Goal: Information Seeking & Learning: Learn about a topic

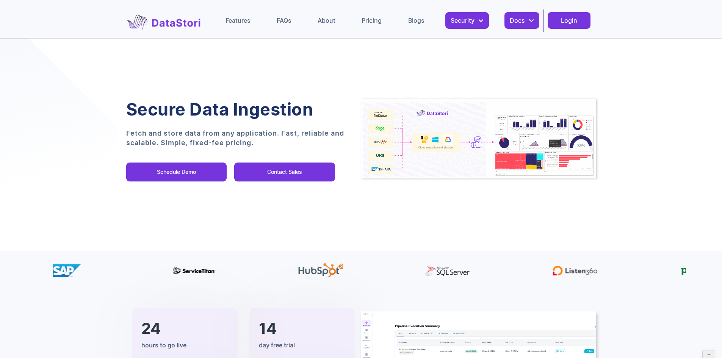
click at [372, 23] on div "Pricing" at bounding box center [372, 21] width 20 height 8
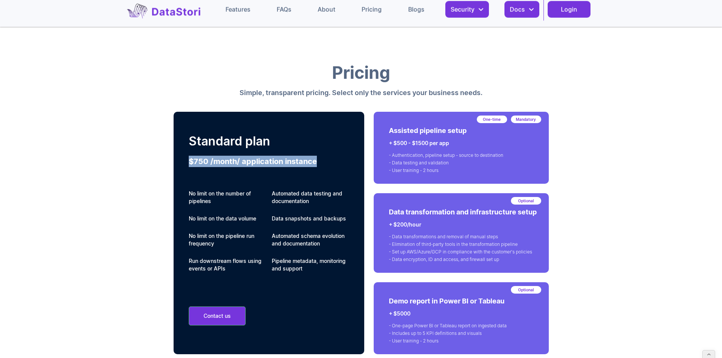
drag, startPoint x: 318, startPoint y: 162, endPoint x: 151, endPoint y: 156, distance: 167.2
click at [178, 161] on div "Standard plan $750 /month/ application instance No limit on the number of pipel…" at bounding box center [269, 233] width 191 height 243
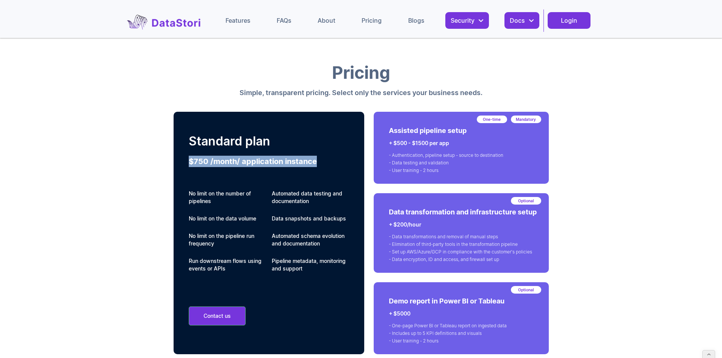
scroll to position [38, 0]
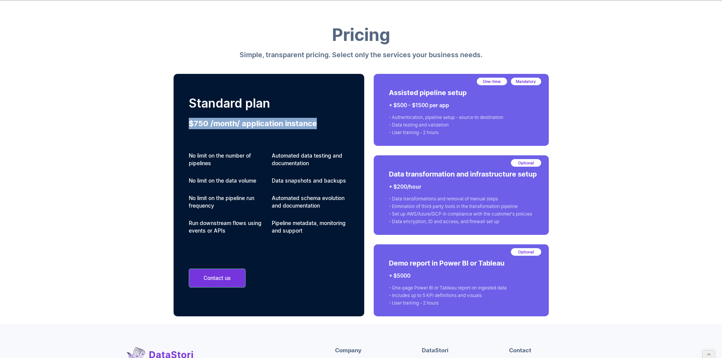
click at [255, 121] on h3 "$750 /month/ application instance" at bounding box center [269, 123] width 161 height 11
click at [255, 122] on h3 "$750 /month/ application instance" at bounding box center [269, 123] width 161 height 11
click at [292, 125] on h3 "$750 /month/ application instance" at bounding box center [269, 123] width 161 height 11
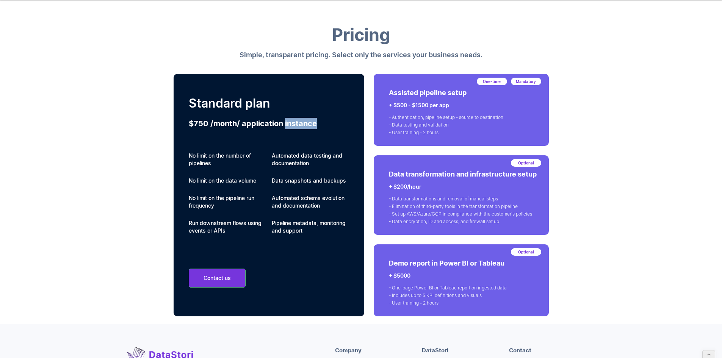
click at [292, 125] on h3 "$750 /month/ application instance" at bounding box center [269, 123] width 161 height 11
click at [327, 127] on h3 "$750 /month/ application instance" at bounding box center [269, 123] width 161 height 11
click at [315, 125] on h3 "$750 /month/ application instance" at bounding box center [269, 123] width 161 height 11
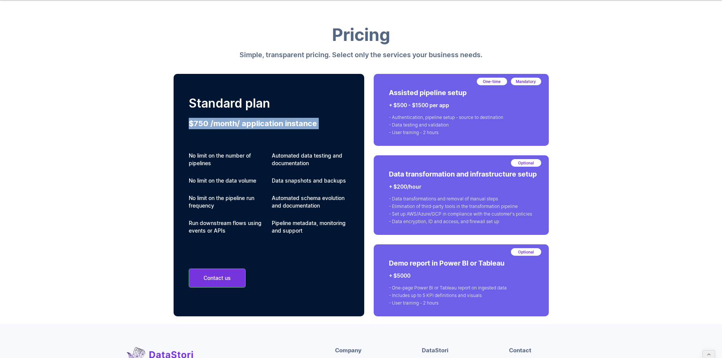
click at [315, 125] on h3 "$750 /month/ application instance" at bounding box center [269, 123] width 161 height 11
click at [333, 125] on h3 "$750 /month/ application instance" at bounding box center [269, 123] width 161 height 11
click at [136, 150] on div "Pricing Simple, transparent pricing. Select only the services your business nee…" at bounding box center [361, 164] width 722 height 320
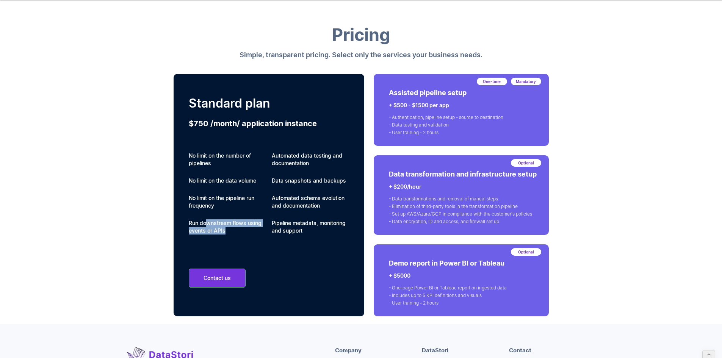
drag, startPoint x: 230, startPoint y: 227, endPoint x: 203, endPoint y: 219, distance: 28.2
click at [205, 220] on p "Run downstream flows using events or APIs" at bounding box center [227, 226] width 77 height 15
click at [176, 208] on div "Standard plan $750 /month/ application instance No limit on the number of pipel…" at bounding box center [269, 195] width 191 height 243
click at [310, 122] on h3 "$750 /month/ application instance" at bounding box center [269, 123] width 161 height 11
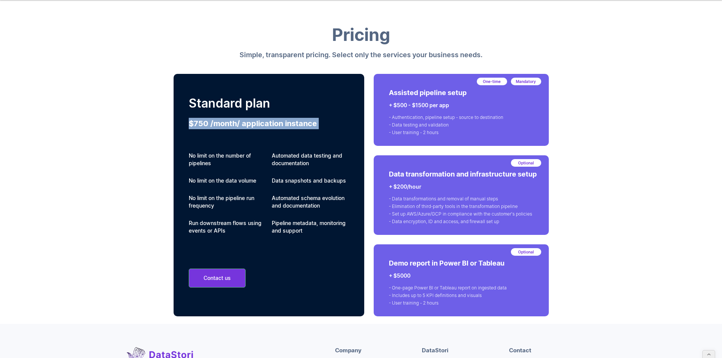
click at [310, 123] on h3 "$750 /month/ application instance" at bounding box center [269, 123] width 161 height 11
click at [331, 125] on h3 "$750 /month/ application instance" at bounding box center [269, 123] width 161 height 11
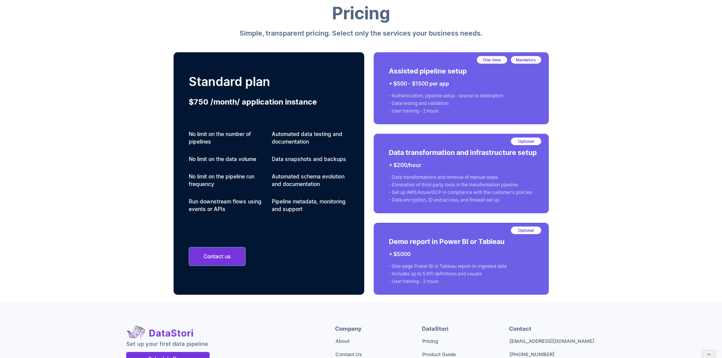
scroll to position [76, 0]
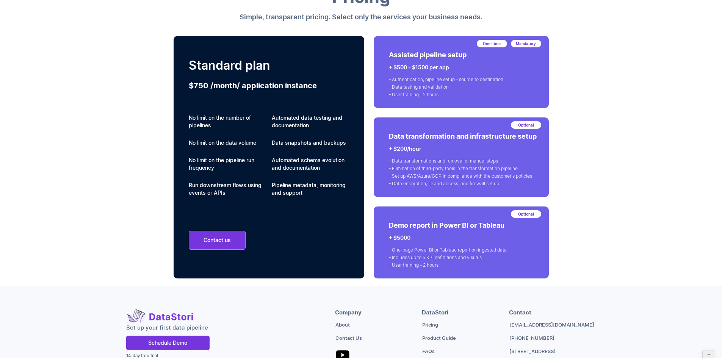
click at [136, 108] on div "Pricing Simple, transparent pricing. Select only the services your business nee…" at bounding box center [361, 126] width 722 height 320
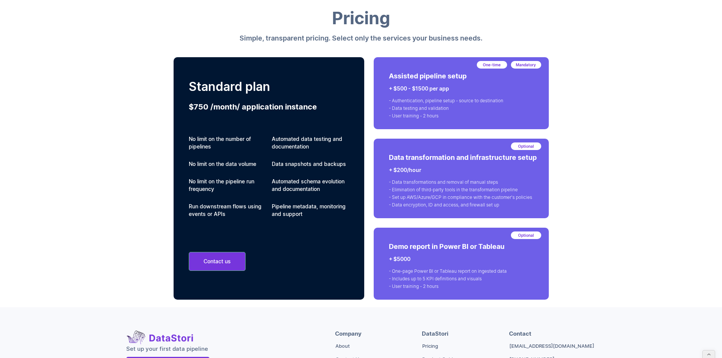
scroll to position [38, 0]
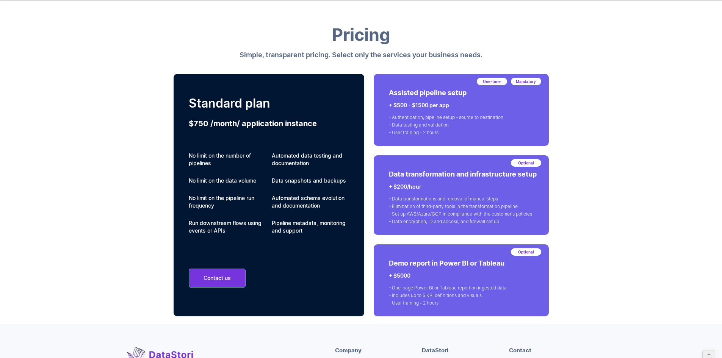
click at [204, 125] on h3 "$750 /month/ application instance" at bounding box center [269, 123] width 161 height 11
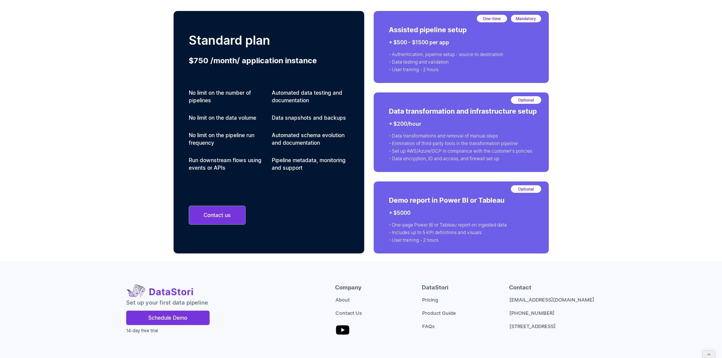
scroll to position [101, 0]
click at [142, 333] on sub "14-day free trial" at bounding box center [142, 330] width 32 height 5
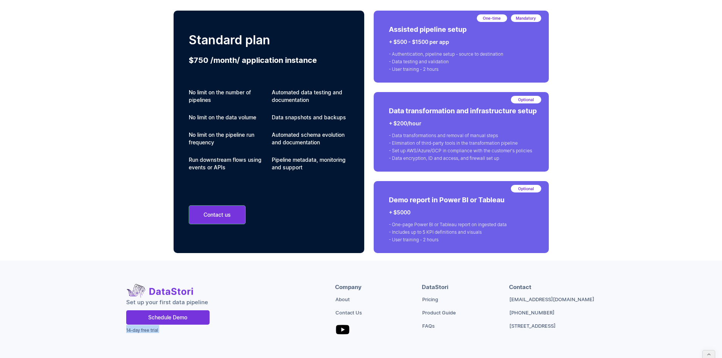
click at [207, 335] on div "14-day free trial" at bounding box center [230, 331] width 209 height 12
click at [212, 337] on div "Set up your first data pipeline Schedule Demo 14-day free trial" at bounding box center [230, 310] width 209 height 54
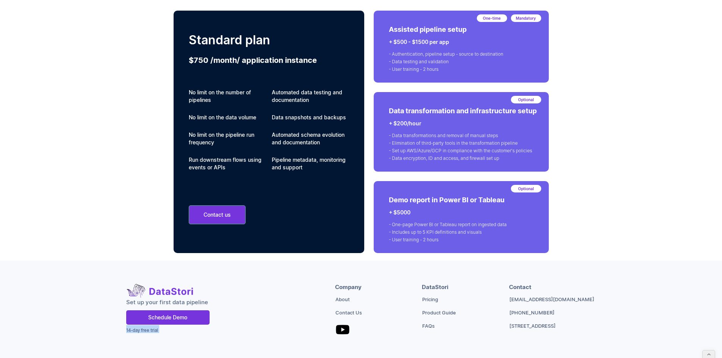
click at [212, 337] on div "Set up your first data pipeline Schedule Demo 14-day free trial" at bounding box center [230, 310] width 209 height 54
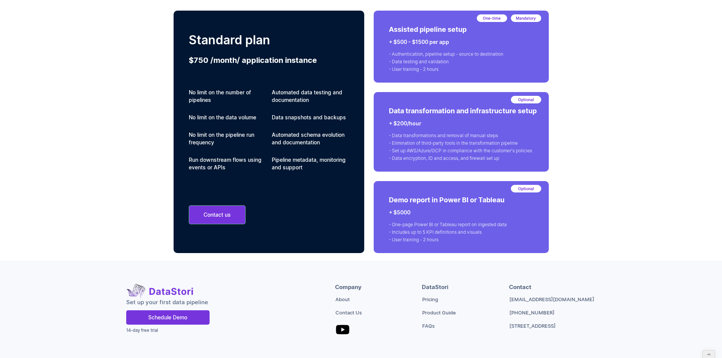
click at [207, 343] on div "Set up your first data pipeline Schedule Demo 14-day free trial Company About C…" at bounding box center [361, 310] width 722 height 99
click at [218, 337] on div "14-day free trial" at bounding box center [230, 331] width 209 height 12
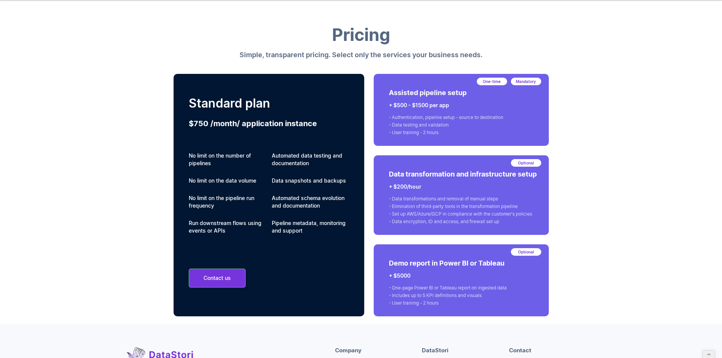
scroll to position [34, 0]
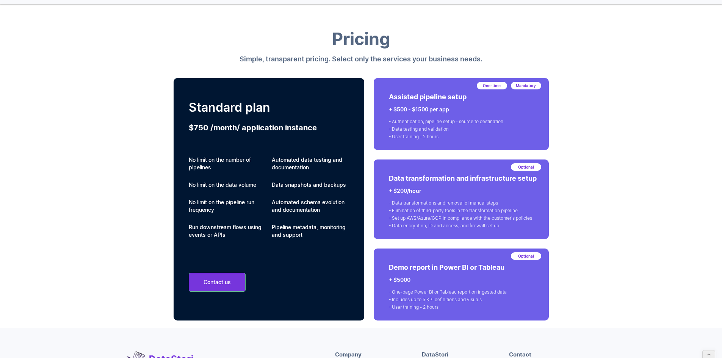
drag, startPoint x: 453, startPoint y: 113, endPoint x: 393, endPoint y: 106, distance: 60.7
click at [393, 106] on h2 "+ $500 - $1500 per app" at bounding box center [467, 109] width 156 height 9
click at [426, 121] on div "- Authentication, pipeline setup - source to destination - Data testing and val…" at bounding box center [467, 129] width 156 height 27
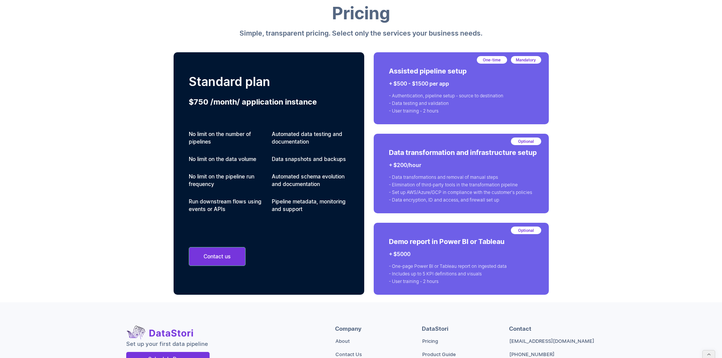
scroll to position [56, 0]
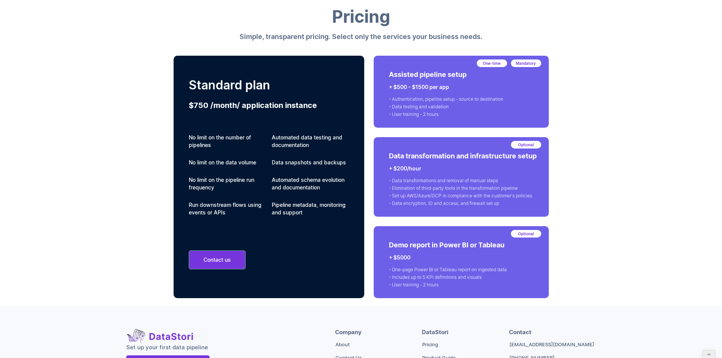
click at [520, 89] on h2 "+ $500 - $1500 per app" at bounding box center [467, 86] width 156 height 9
drag, startPoint x: 489, startPoint y: 136, endPoint x: 489, endPoint y: 115, distance: 20.8
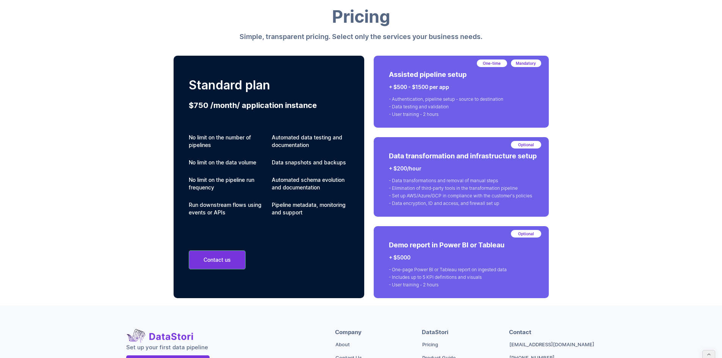
click at [489, 115] on div "One-time Mandatory Assisted pipeline setup + $500 - $1500 per app - Authenticat…" at bounding box center [461, 177] width 175 height 243
click at [489, 115] on div "- Authentication, pipeline setup - source to destination - Data testing and val…" at bounding box center [467, 107] width 156 height 27
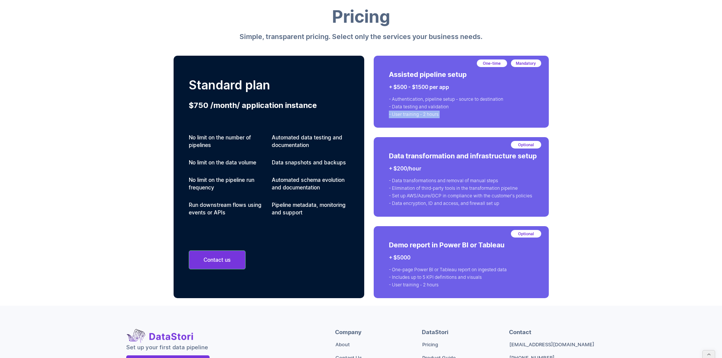
click at [489, 115] on div "- Authentication, pipeline setup - source to destination - Data testing and val…" at bounding box center [467, 107] width 156 height 27
click at [477, 74] on p "Assisted pipeline setup" at bounding box center [467, 74] width 156 height 15
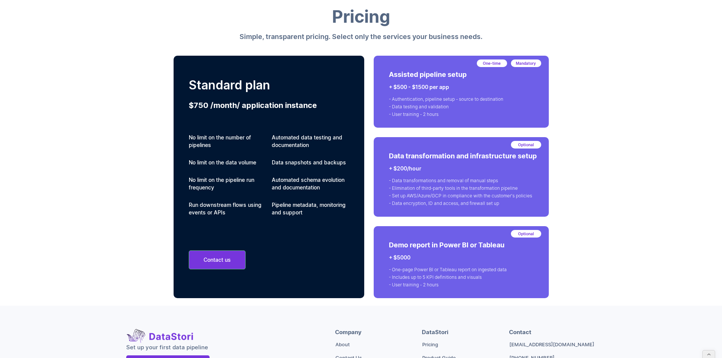
click at [455, 100] on div "- Authentication, pipeline setup - source to destination - Data testing and val…" at bounding box center [467, 107] width 156 height 27
click at [418, 118] on div "- Authentication, pipeline setup - source to destination - Data testing and val…" at bounding box center [467, 107] width 156 height 27
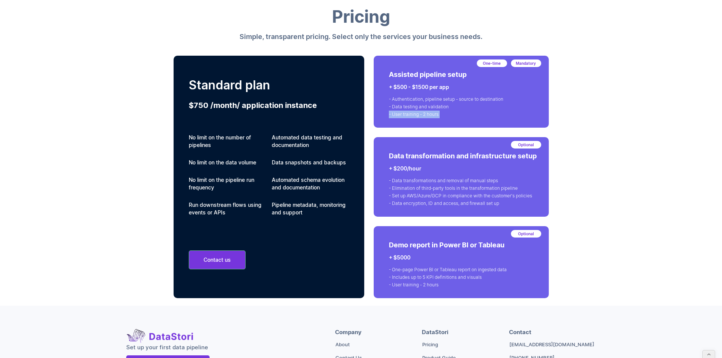
click at [418, 118] on div "- Authentication, pipeline setup - source to destination - Data testing and val…" at bounding box center [467, 107] width 156 height 27
click at [457, 107] on div "- Authentication, pipeline setup - source to destination - Data testing and val…" at bounding box center [467, 107] width 156 height 27
click at [447, 104] on div "- Authentication, pipeline setup - source to destination - Data testing and val…" at bounding box center [467, 107] width 156 height 27
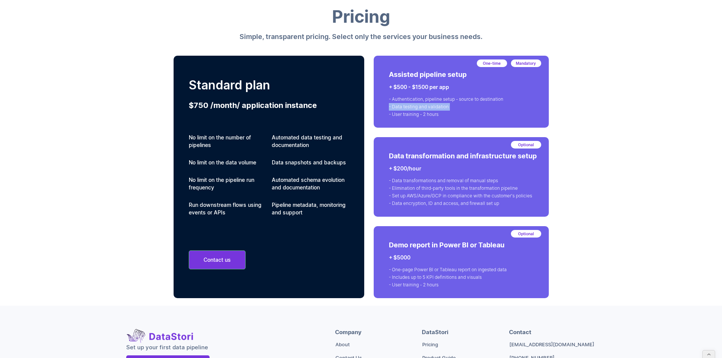
click at [447, 104] on div "- Authentication, pipeline setup - source to destination - Data testing and val…" at bounding box center [467, 107] width 156 height 27
click at [466, 121] on div "One-time Mandatory Assisted pipeline setup + $500 - $1500 per app - Authenticat…" at bounding box center [461, 92] width 175 height 72
click at [430, 92] on div "One-time Mandatory Assisted pipeline setup + $500 - $1500 per app - Authenticat…" at bounding box center [467, 90] width 156 height 61
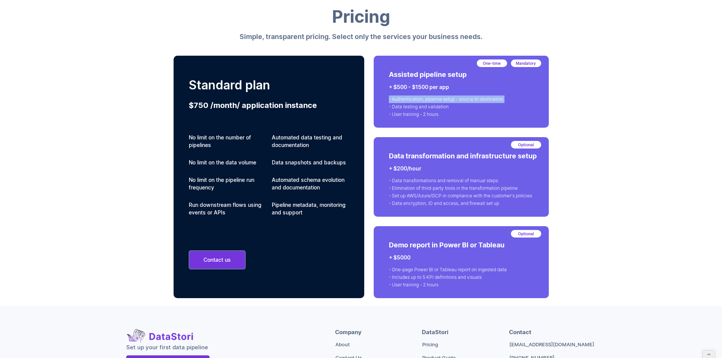
click at [430, 92] on div "One-time Mandatory Assisted pipeline setup + $500 - $1500 per app - Authenticat…" at bounding box center [467, 90] width 156 height 61
click at [488, 106] on div "- Authentication, pipeline setup - source to destination - Data testing and val…" at bounding box center [467, 107] width 156 height 27
click at [524, 127] on div "One-time Mandatory Assisted pipeline setup + $500 - $1500 per app - Authenticat…" at bounding box center [461, 92] width 175 height 72
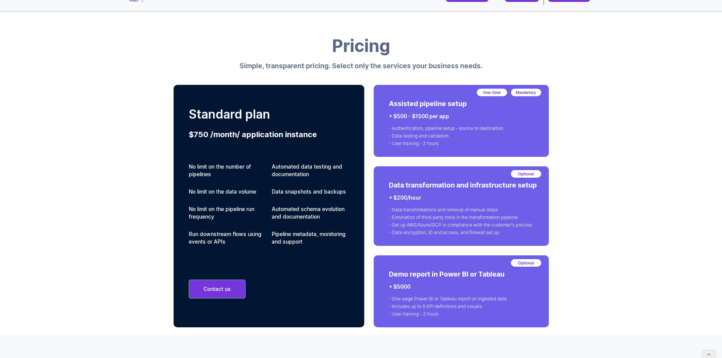
scroll to position [18, 0]
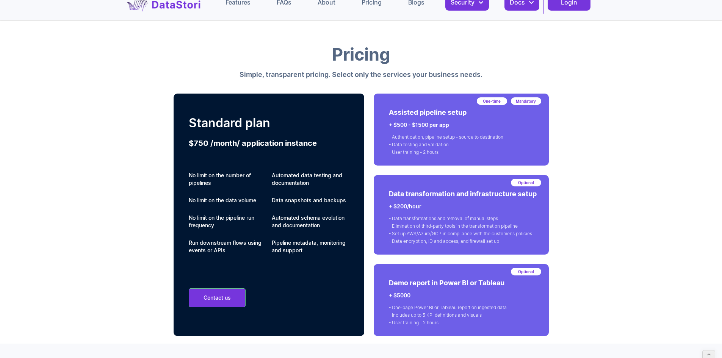
click at [635, 168] on div "Pricing Simple, transparent pricing. Select only the services your business nee…" at bounding box center [361, 183] width 722 height 320
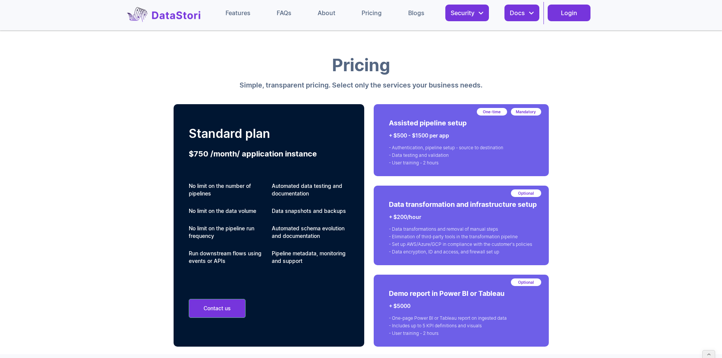
scroll to position [0, 0]
